Goal: Entertainment & Leisure: Consume media (video, audio)

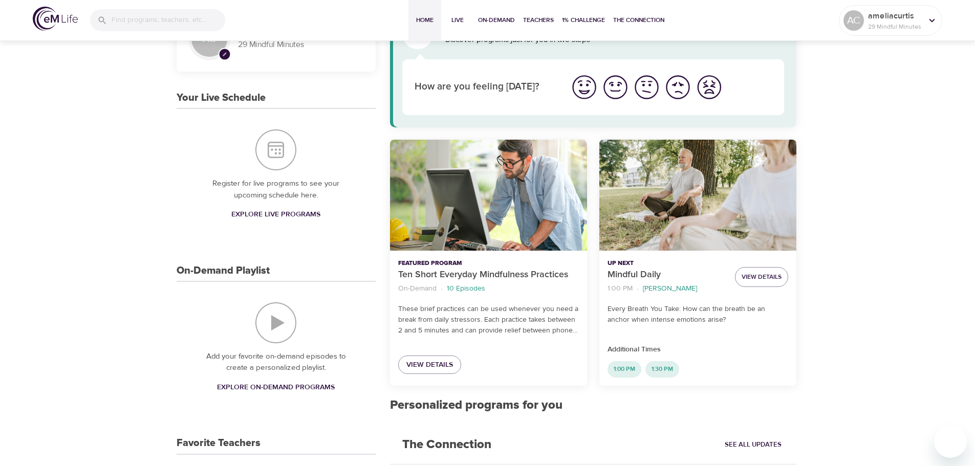
scroll to position [102, 0]
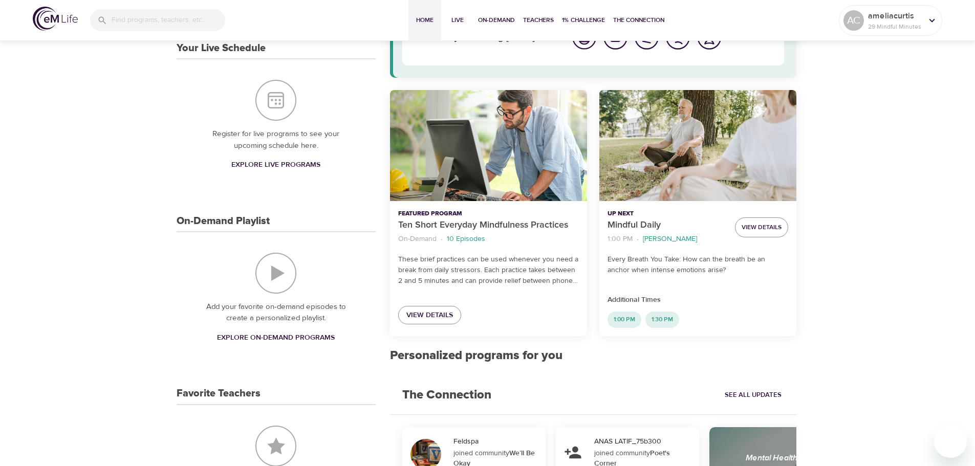
click at [282, 275] on img "On-Demand Playlist" at bounding box center [275, 273] width 41 height 41
click at [255, 336] on span "Explore On-Demand Programs" at bounding box center [276, 338] width 118 height 13
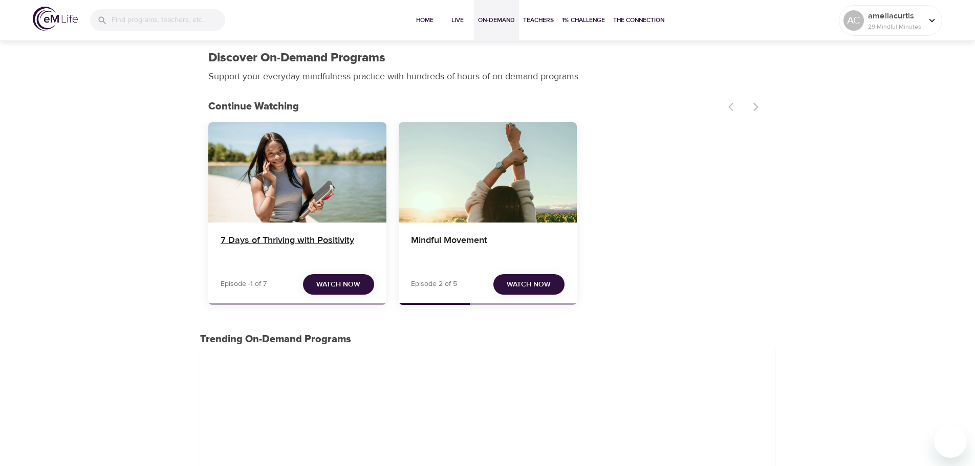
click at [317, 253] on h4 "7 Days of Thriving with Positivity" at bounding box center [298, 247] width 154 height 25
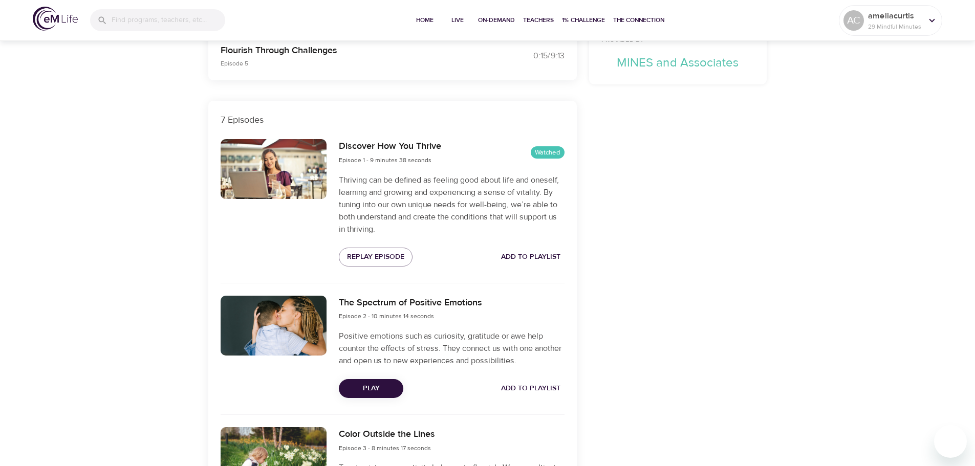
scroll to position [307, 0]
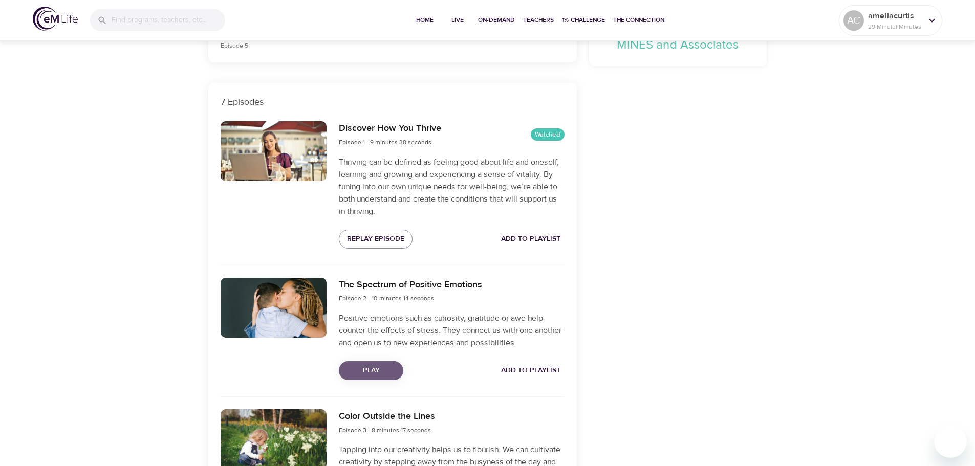
click at [365, 366] on span "Play" at bounding box center [371, 371] width 48 height 13
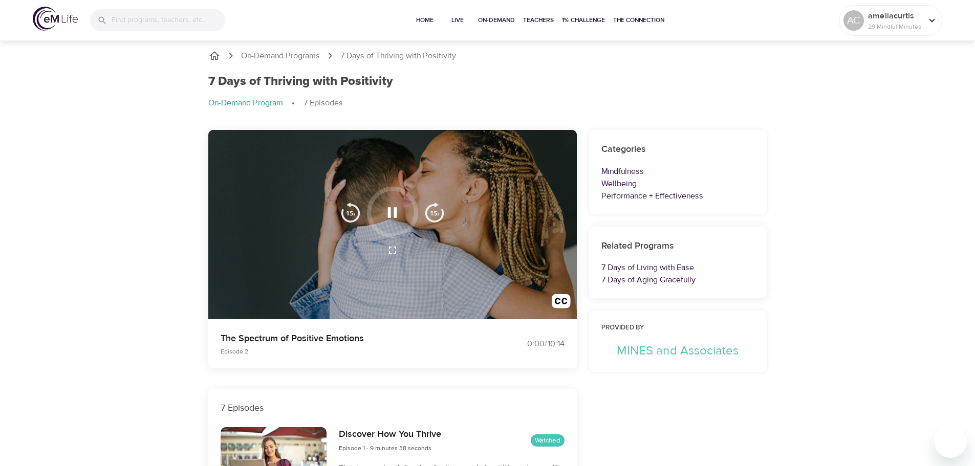
scroll to position [0, 0]
